Goal: Task Accomplishment & Management: Manage account settings

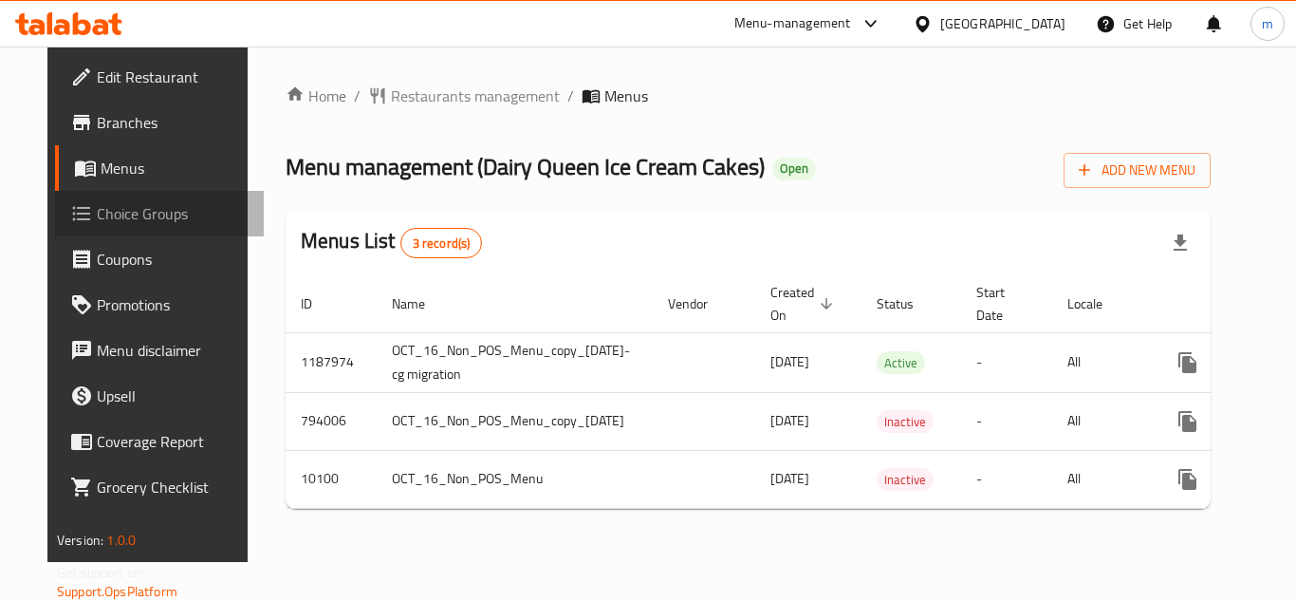
click at [109, 212] on span "Choice Groups" at bounding box center [173, 213] width 152 height 23
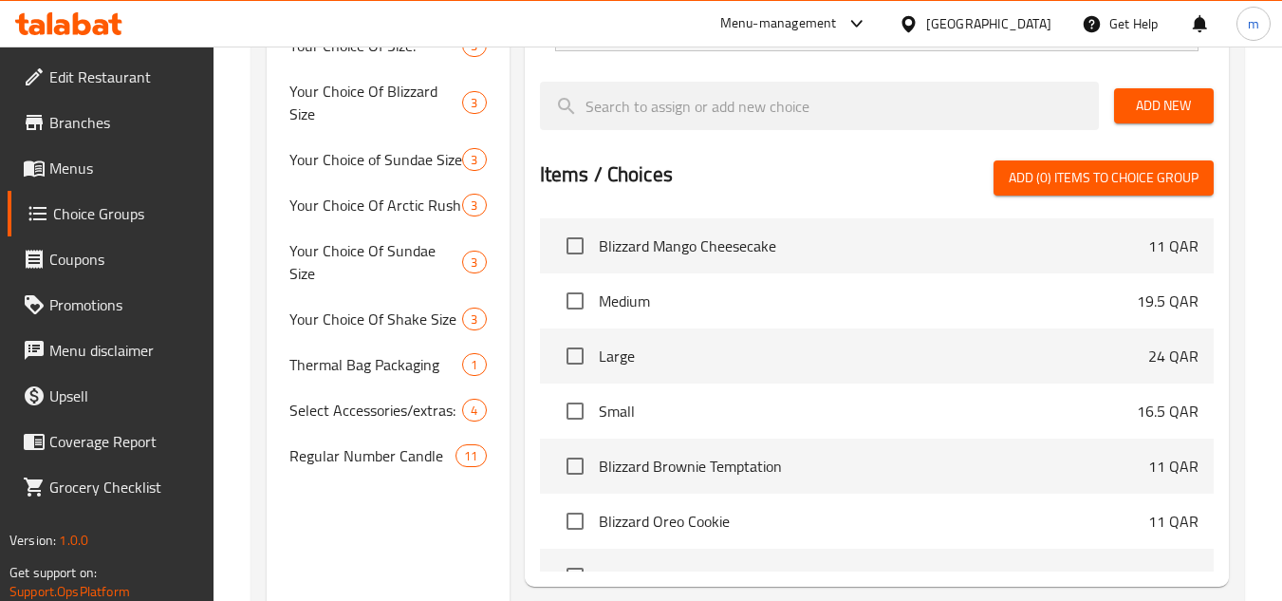
scroll to position [586, 0]
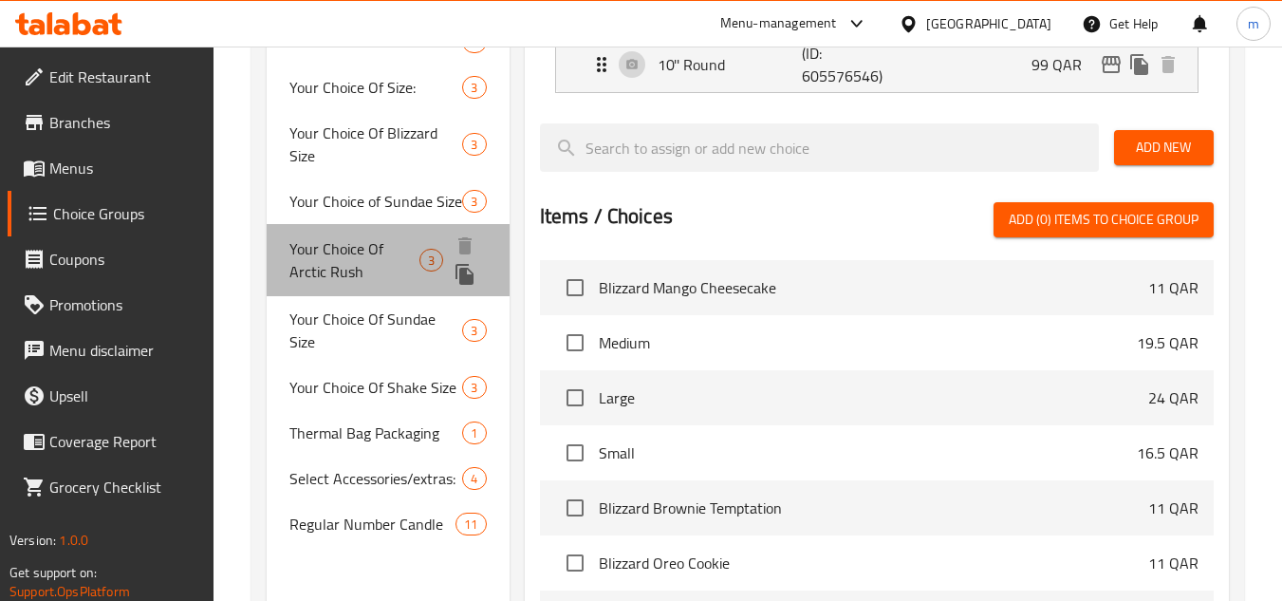
click at [356, 250] on span "Your Choice Of Arctic Rush" at bounding box center [354, 260] width 130 height 46
type input "Your Choice Of Arctic Rush"
type input "اختيارك من اندفاع القطب الشمالي"
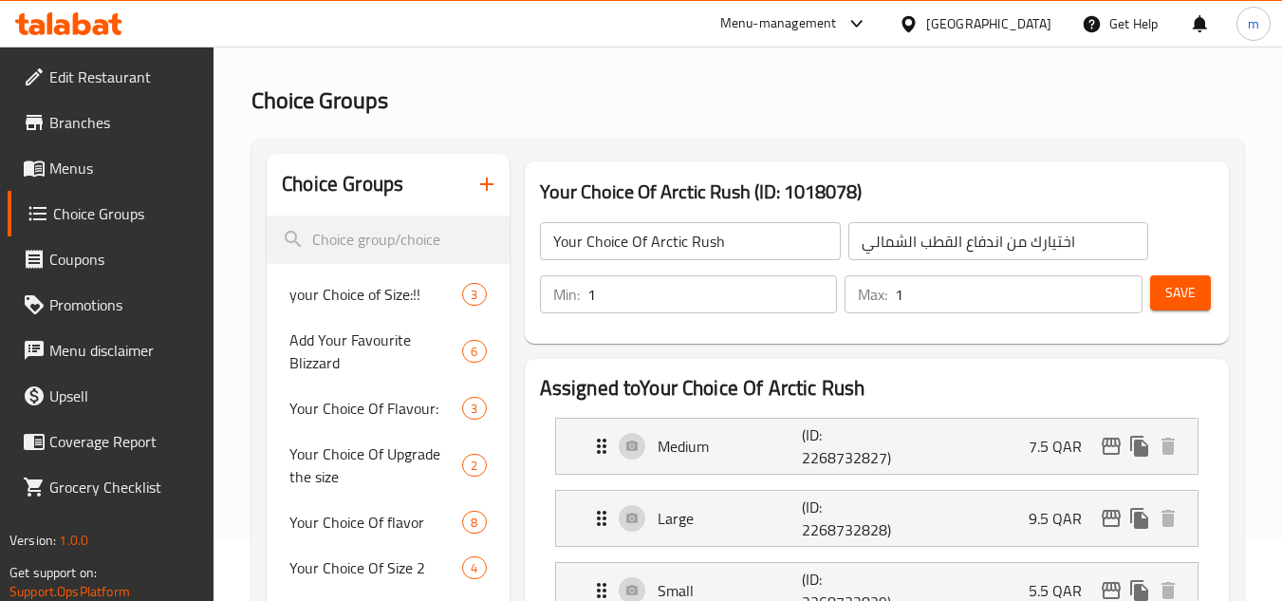
scroll to position [0, 0]
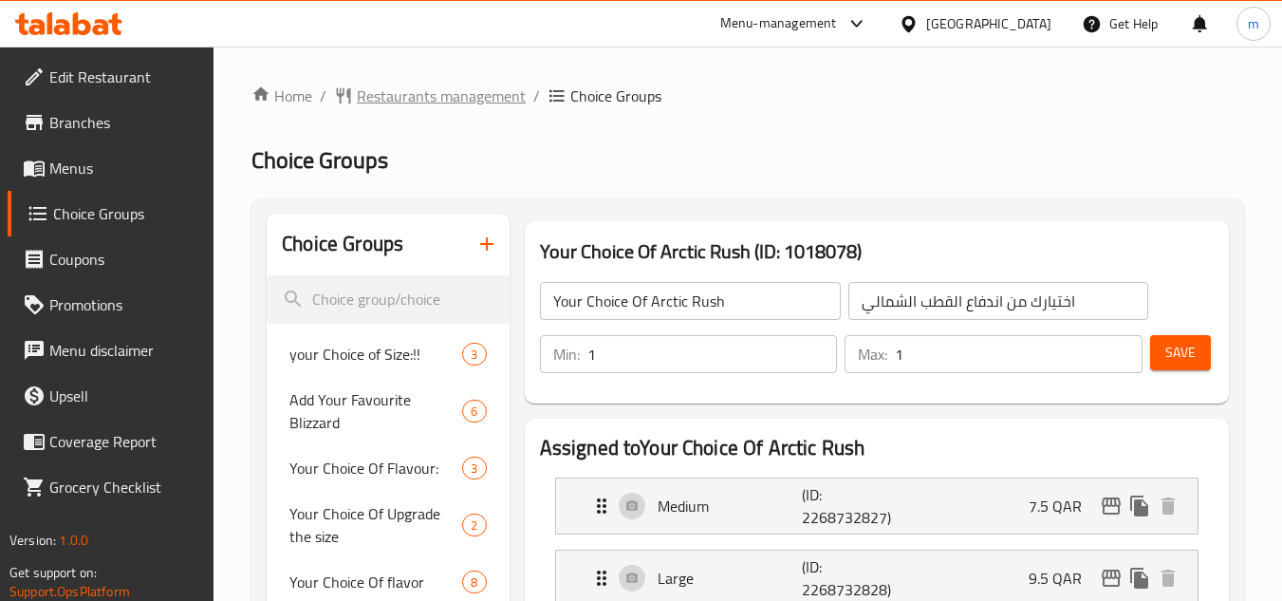
click at [410, 90] on span "Restaurants management" at bounding box center [441, 95] width 169 height 23
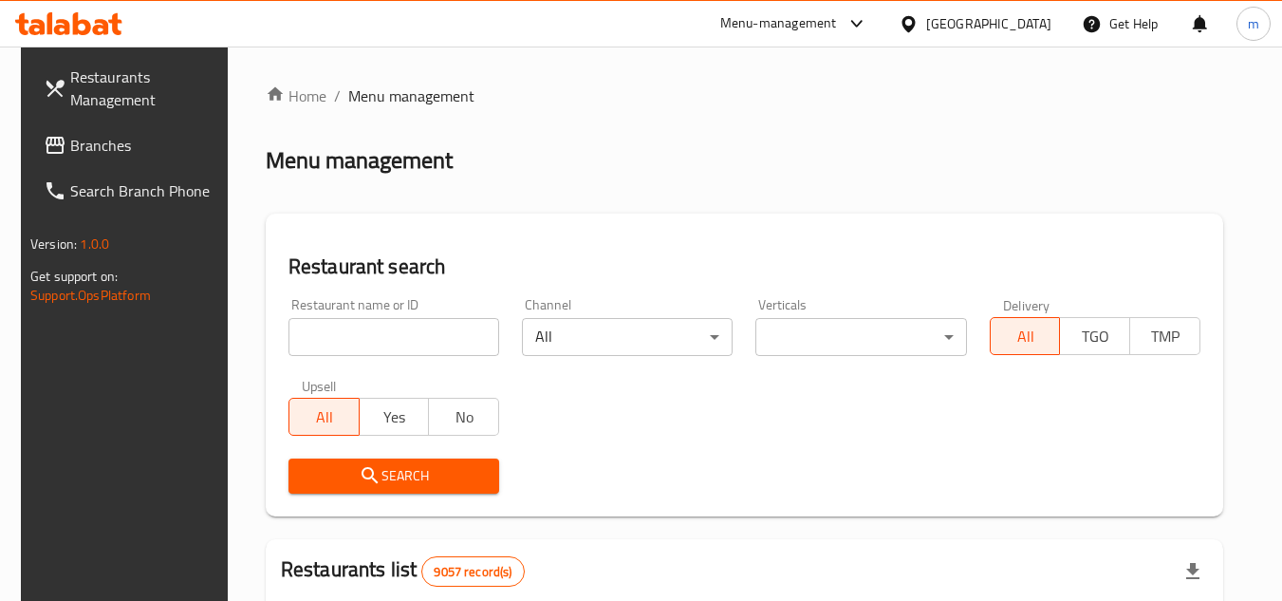
click at [64, 35] on div at bounding box center [68, 23] width 107 height 23
